Goal: Browse casually

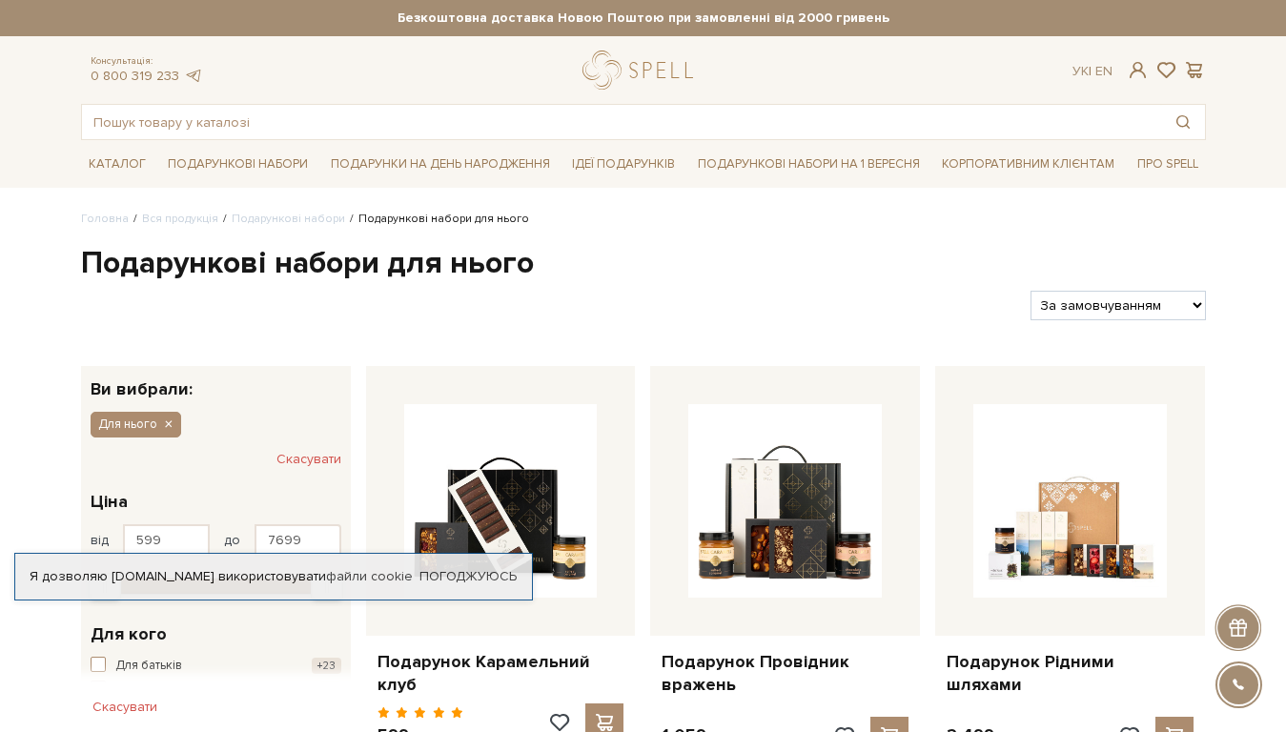
scroll to position [1209, 0]
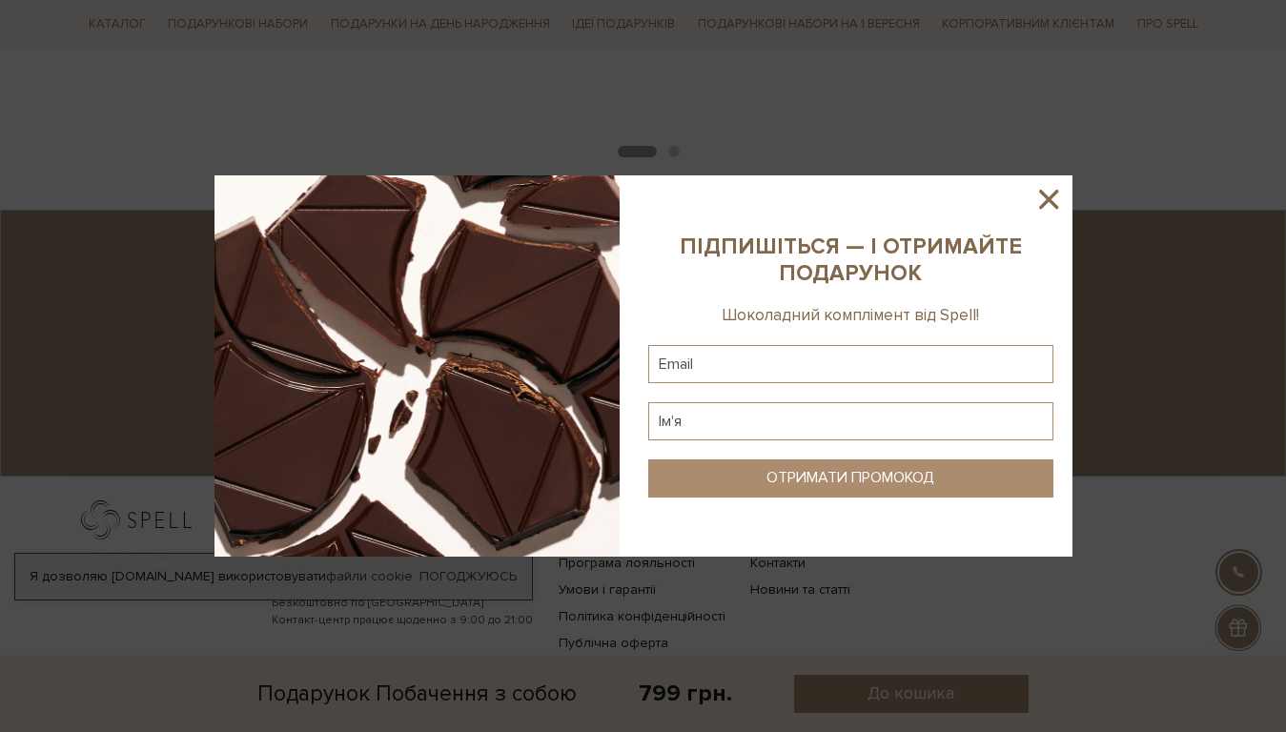
scroll to position [1458, 0]
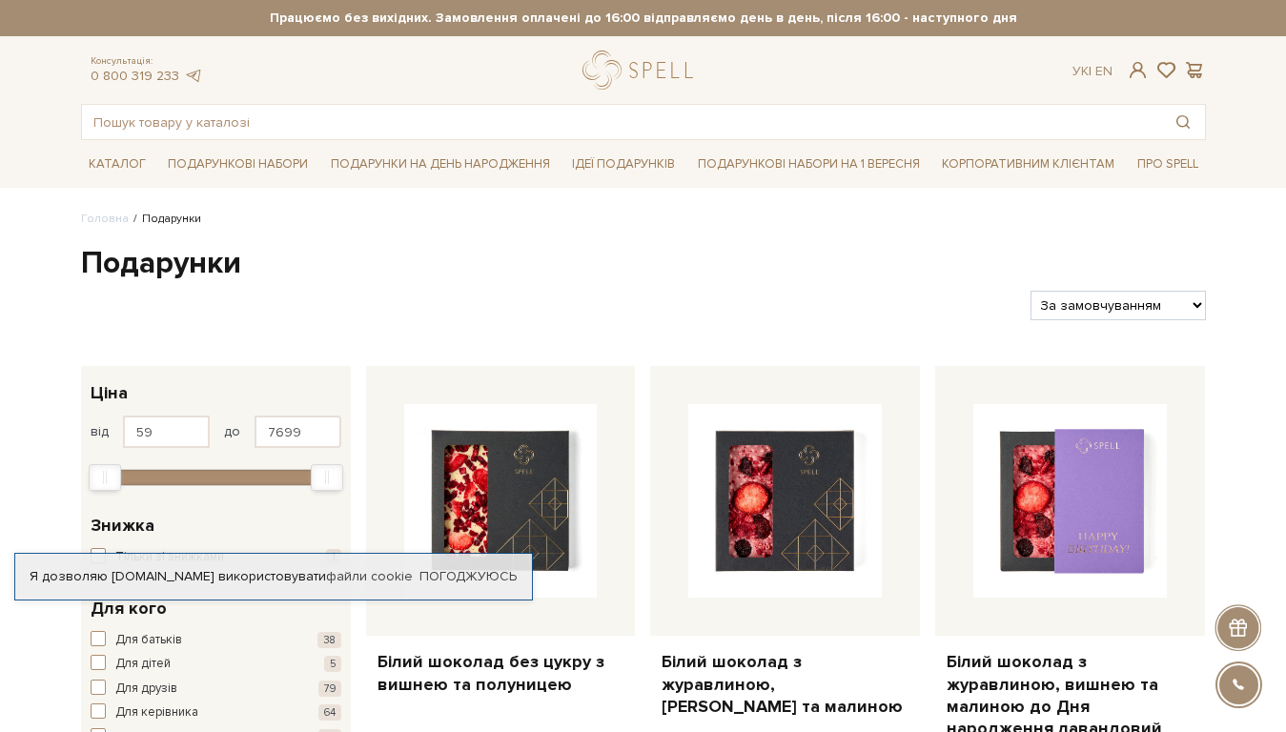
scroll to position [2467, 0]
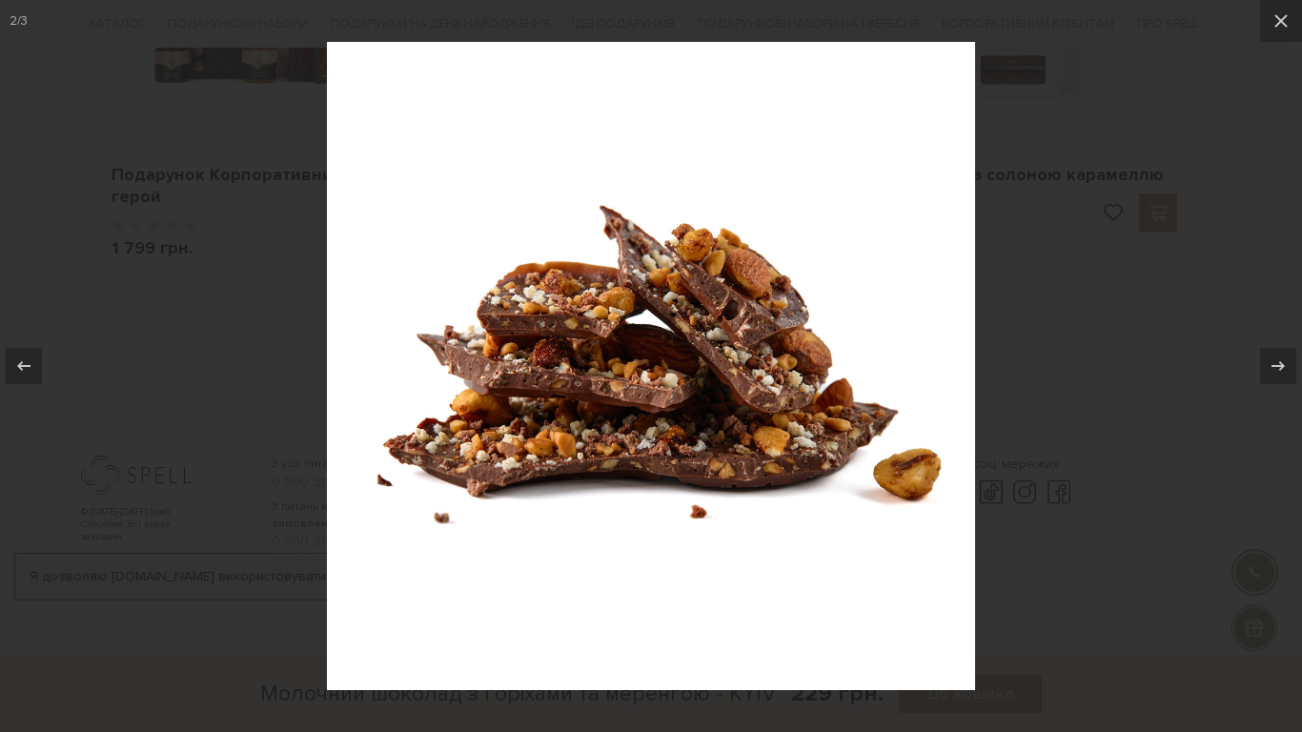
scroll to position [4540, 0]
